Goal: Information Seeking & Learning: Learn about a topic

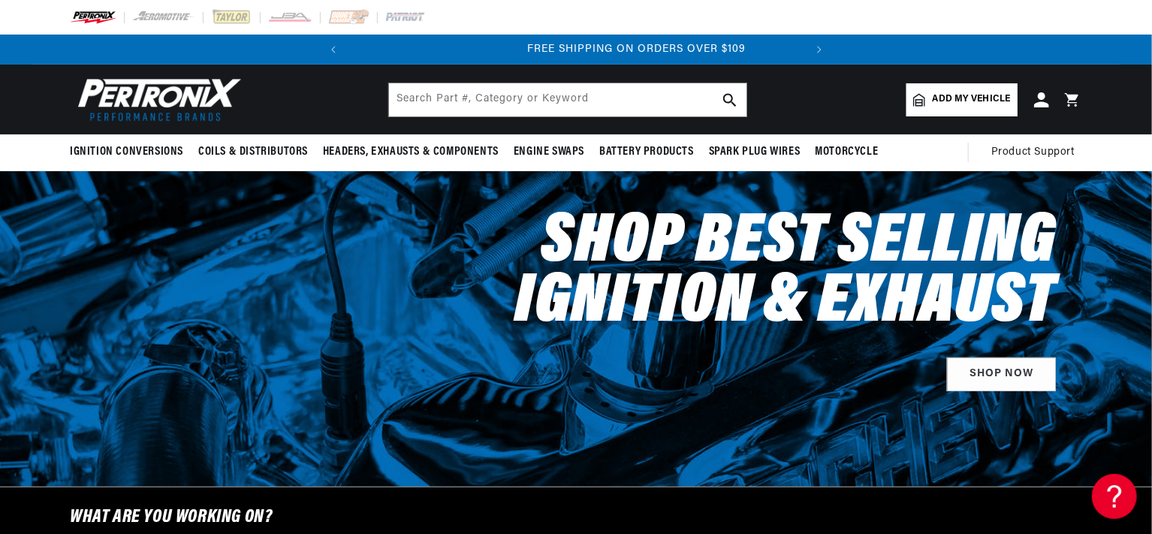
scroll to position [0, 455]
click at [448, 98] on input "text" at bounding box center [568, 99] width 358 height 33
type input "S3002B-M"
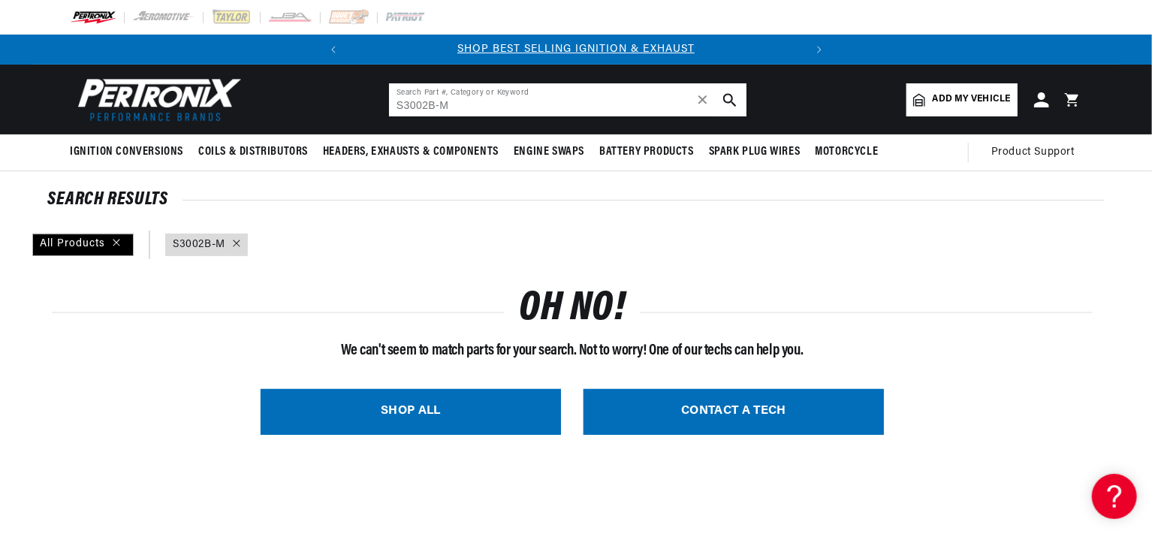
drag, startPoint x: 452, startPoint y: 104, endPoint x: 377, endPoint y: 117, distance: 76.2
click at [377, 117] on header "BETTER SEARCH RESULTS Add your vehicle's year, make, and model to find parts be…" at bounding box center [576, 100] width 1088 height 70
type input "contour starter"
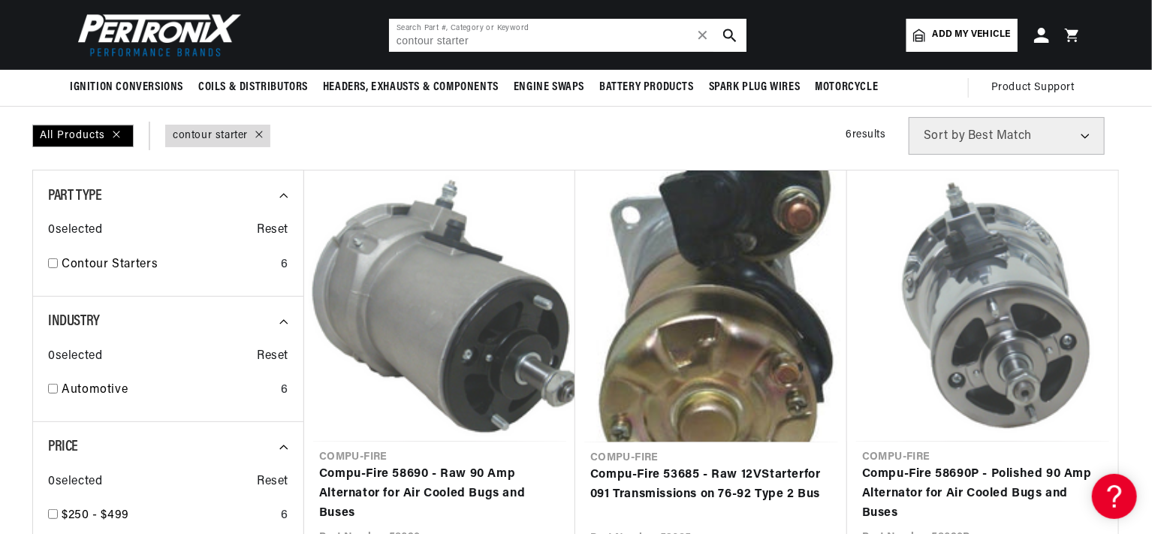
scroll to position [0, 455]
click at [132, 266] on link "Contour Starters" at bounding box center [168, 265] width 213 height 20
checkbox input "true"
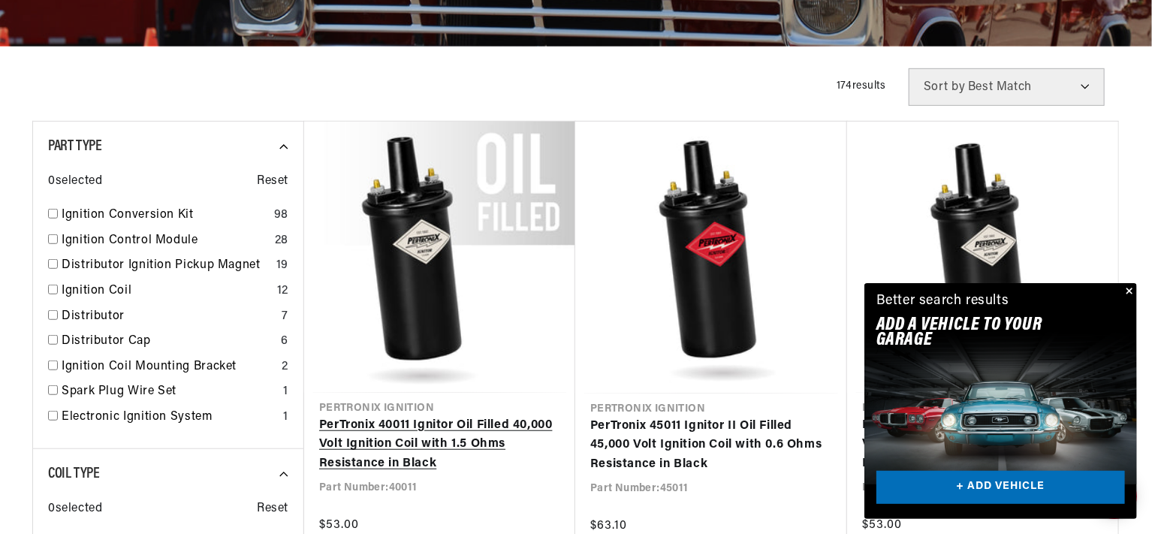
scroll to position [451, 0]
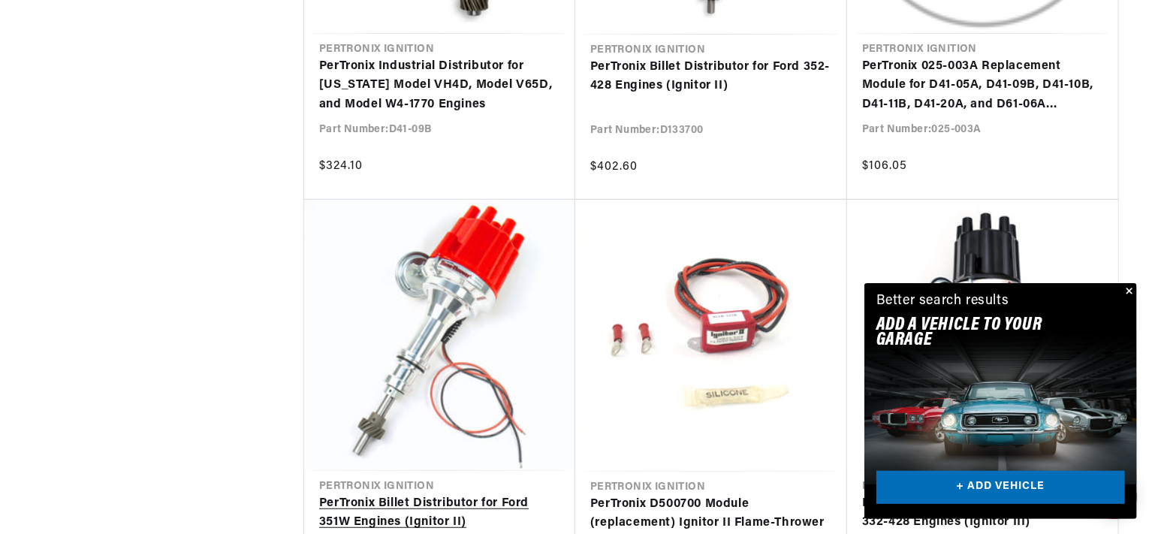
scroll to position [3305, 0]
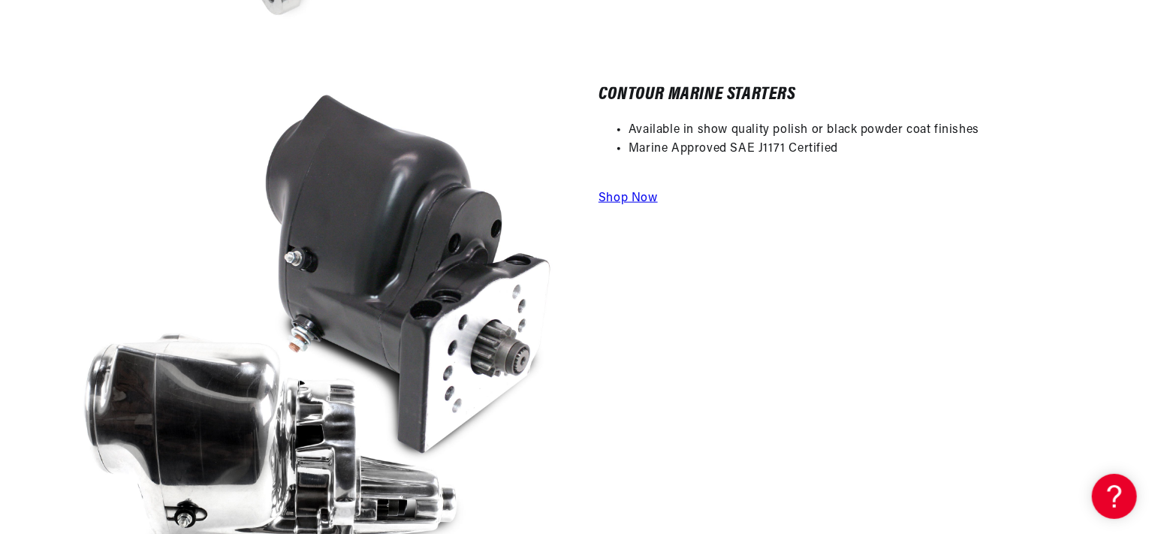
scroll to position [901, 0]
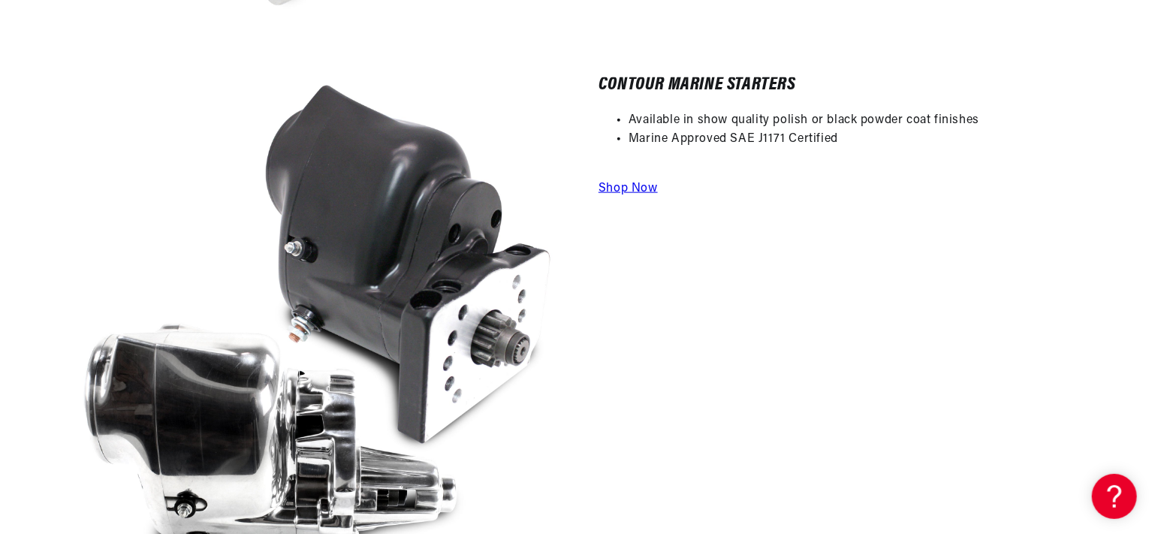
click at [622, 189] on link "Shop Now" at bounding box center [628, 189] width 59 height 12
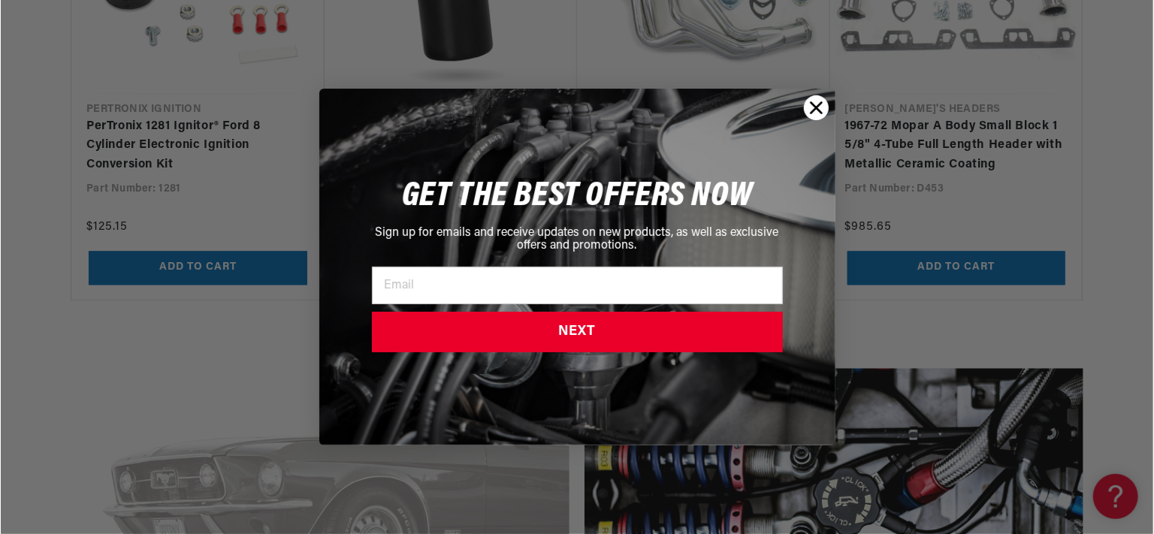
scroll to position [1728, 0]
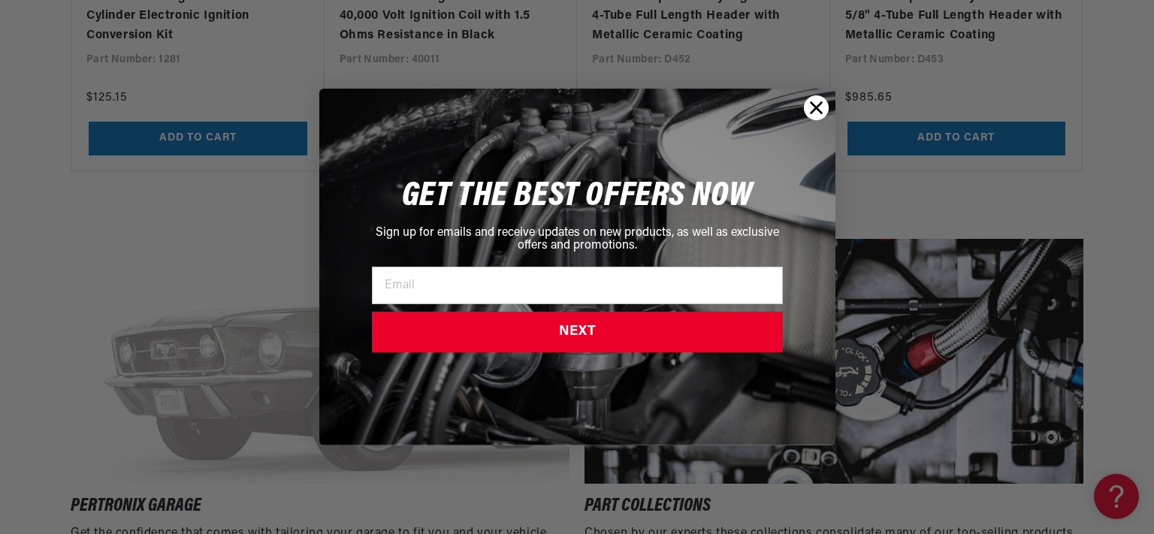
click at [818, 113] on circle "Close dialog" at bounding box center [815, 107] width 25 height 25
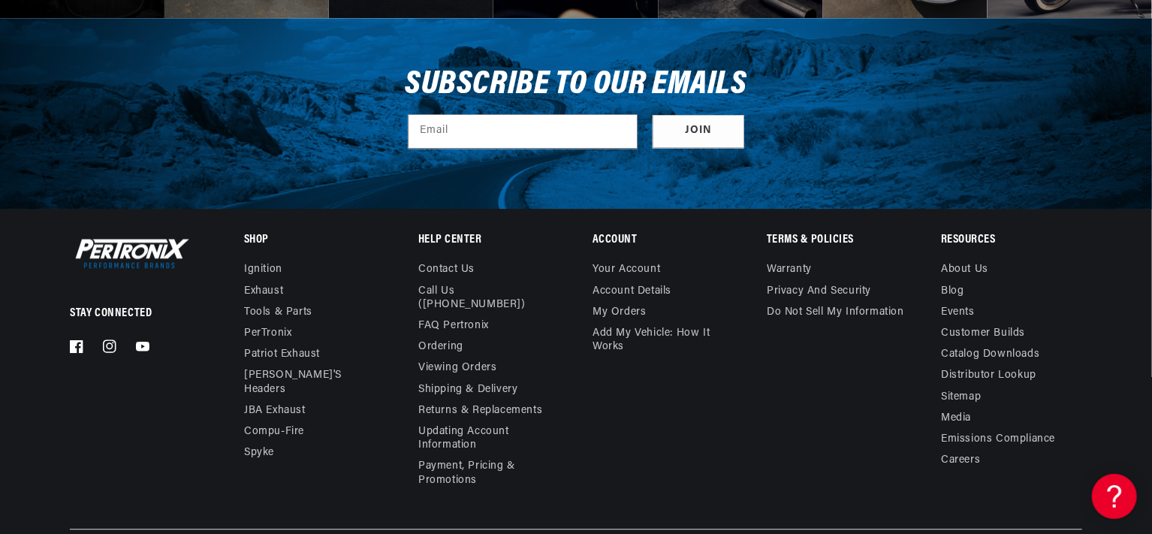
scroll to position [4658, 0]
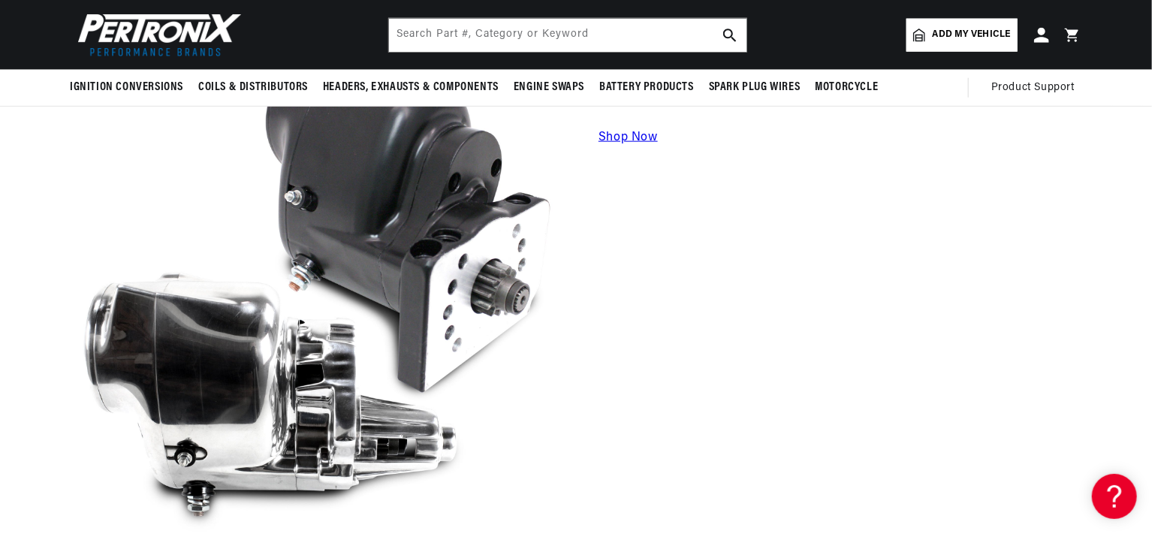
scroll to position [826, 0]
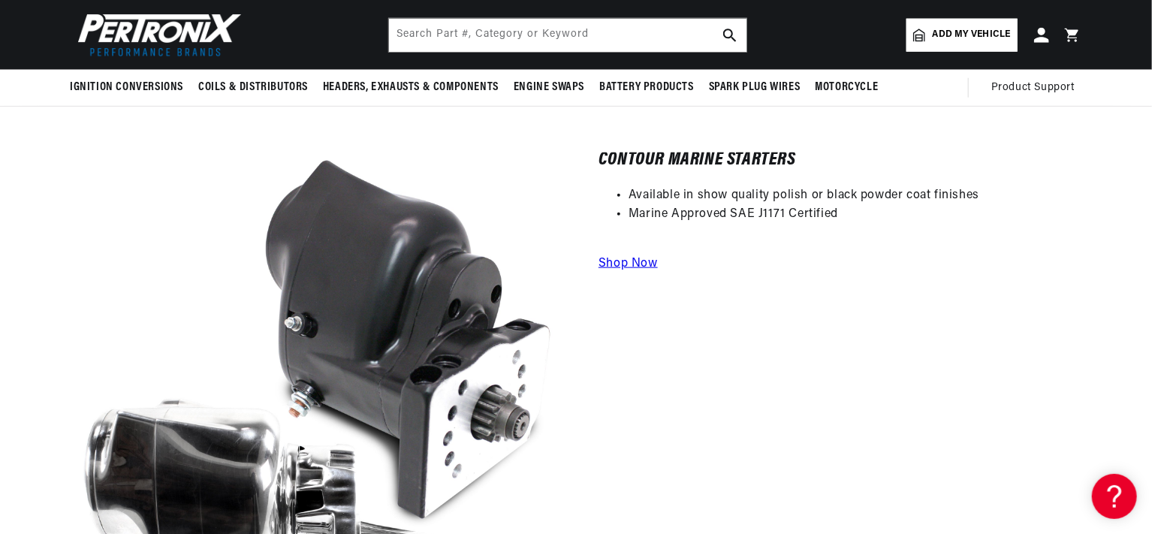
click at [631, 261] on link "Shop Now" at bounding box center [628, 264] width 59 height 12
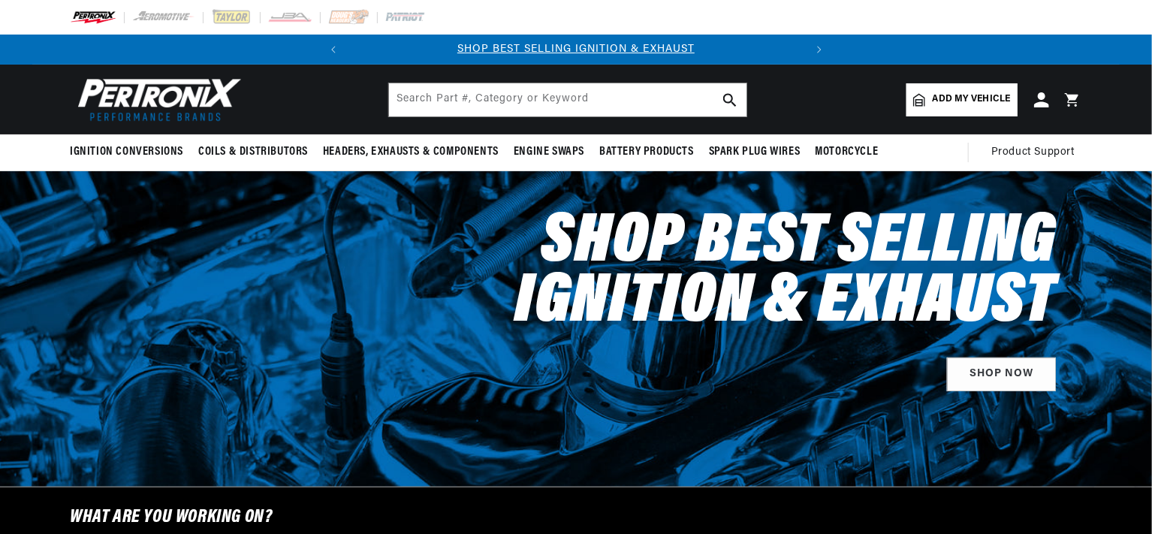
scroll to position [340, 0]
